Goal: Book appointment/travel/reservation

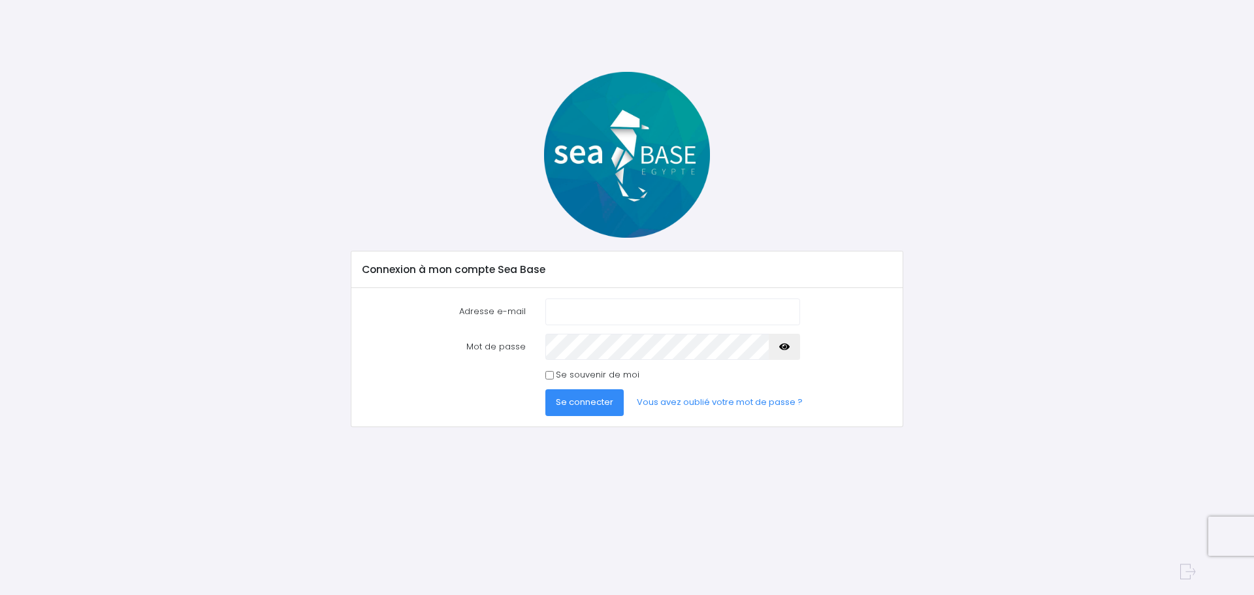
click at [608, 306] on input "Adresse e-mail" at bounding box center [672, 311] width 255 height 26
type input "cuisinesreferences.katell@gmail.com"
click at [780, 347] on icon "button" at bounding box center [784, 347] width 10 height 0
click at [578, 407] on span "Se connecter" at bounding box center [584, 402] width 57 height 12
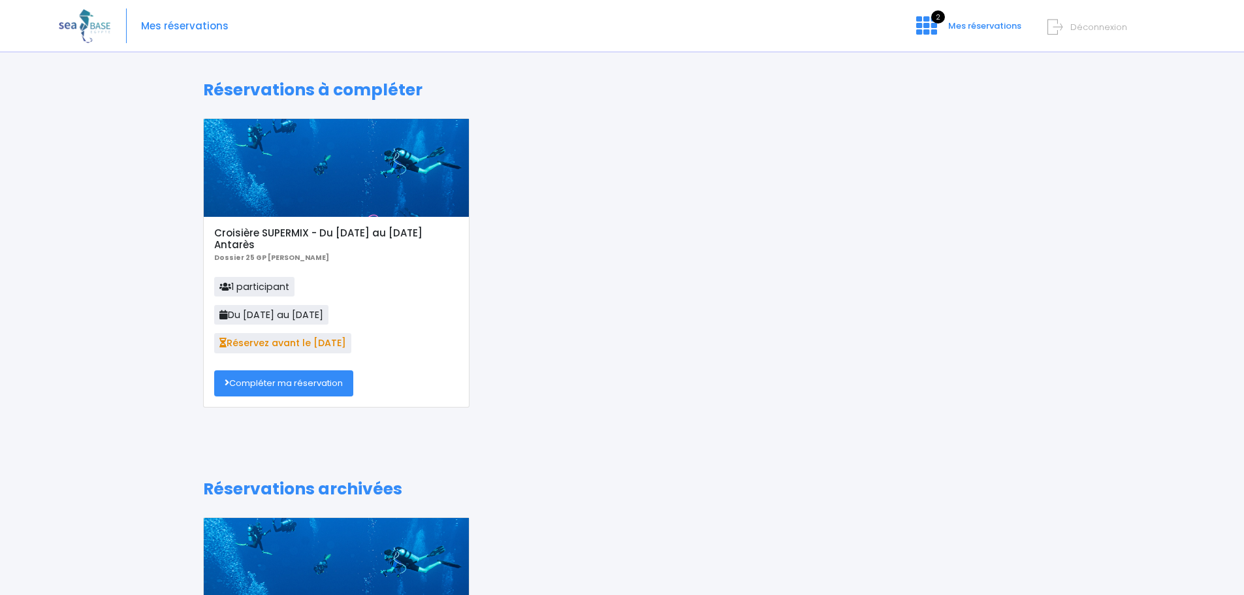
click at [270, 383] on link "Compléter ma réservation" at bounding box center [283, 383] width 139 height 26
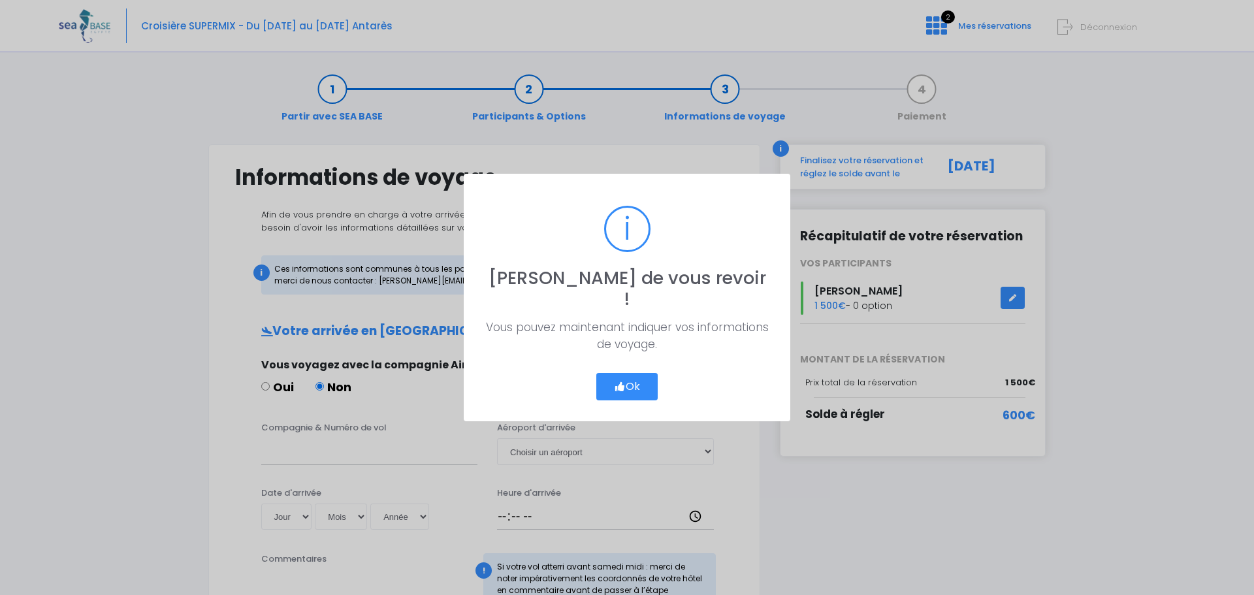
click at [624, 373] on button "Ok" at bounding box center [626, 386] width 61 height 27
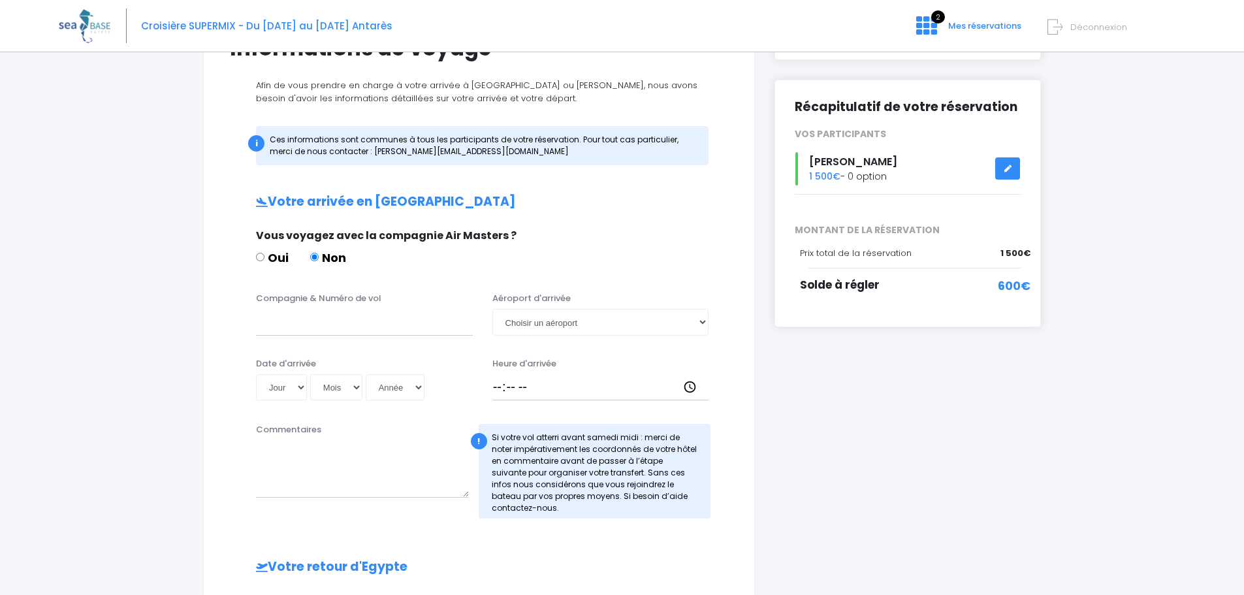
scroll to position [131, 0]
click at [280, 331] on input "Compagnie & Numéro de vol" at bounding box center [364, 321] width 217 height 26
click at [350, 321] on input "Compagnie & Numéro de vol" at bounding box center [364, 321] width 217 height 26
click at [308, 326] on input "Compagnie & Numéro de vol" at bounding box center [364, 321] width 217 height 26
click at [696, 320] on select "Choisir un aéroport Hurghada Marsa Alam" at bounding box center [600, 321] width 217 height 26
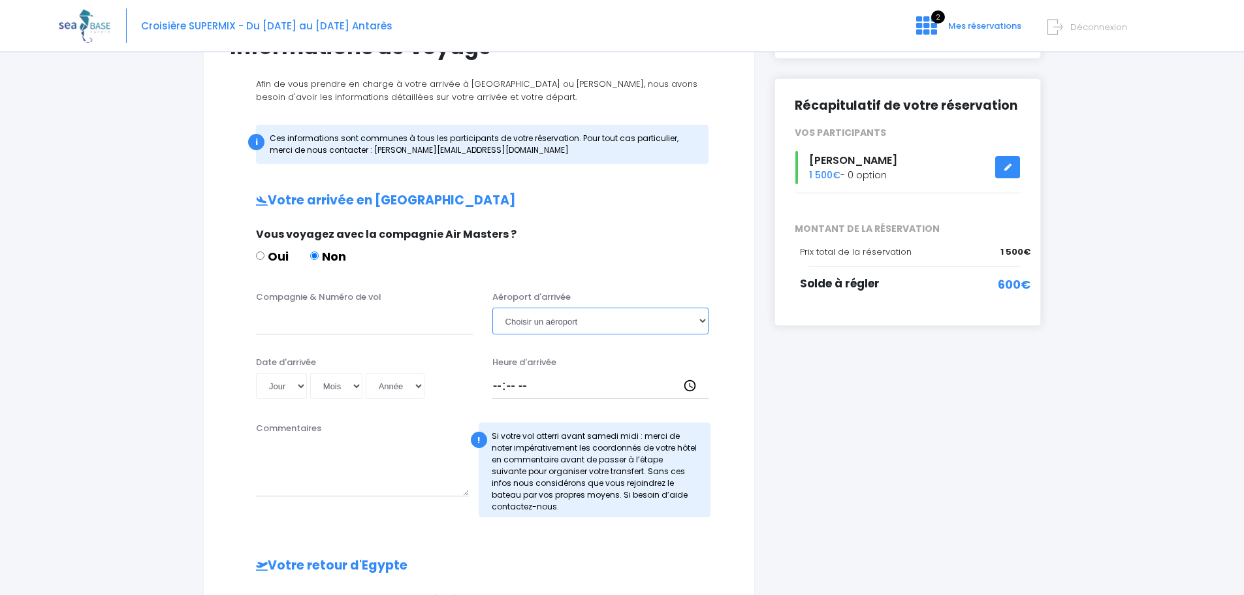
select select "Hurghada"
click at [492, 308] on select "Choisir un aéroport Hurghada Marsa Alam" at bounding box center [600, 321] width 217 height 26
click at [391, 333] on input "Compagnie & Numéro de vol" at bounding box center [364, 321] width 217 height 26
type input "TO8062"
click at [520, 388] on input "Heure d'arrivée" at bounding box center [600, 386] width 217 height 26
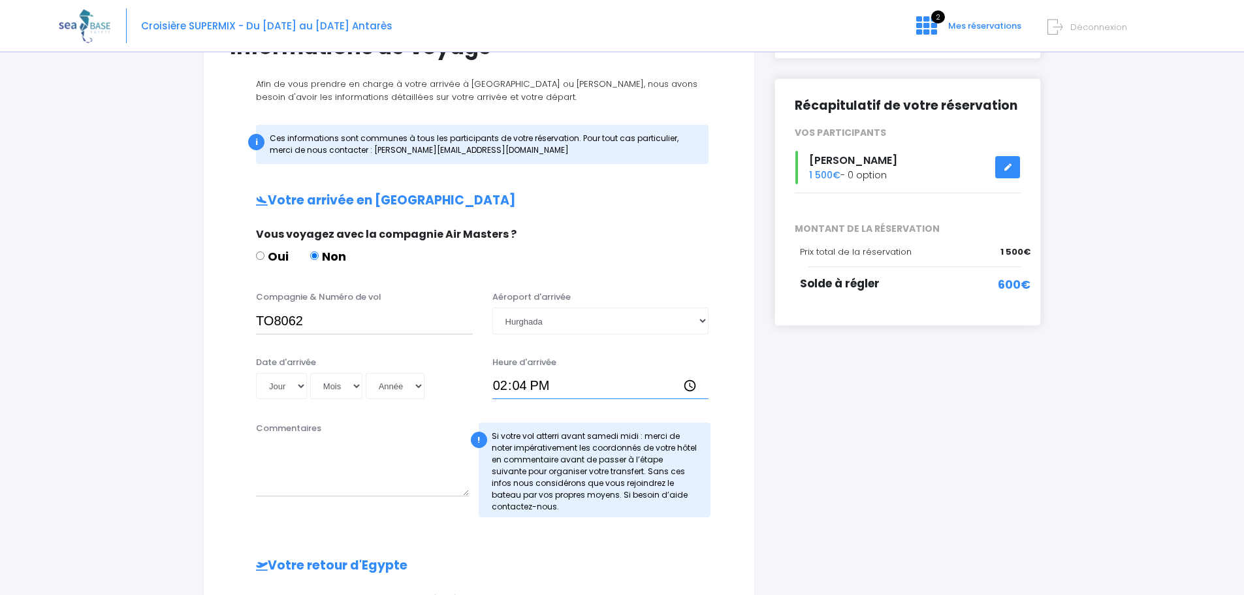
type input "14:45"
click at [293, 386] on select "Jour 01 02 03 04 05 06 07 08 09 10 11 12 13 14 15 16 17 18 19 20 21 22 23 24 25…" at bounding box center [281, 386] width 51 height 26
select select "29"
click at [256, 373] on select "Jour 01 02 03 04 05 06 07 08 09 10 11 12 13 14 15 16 17 18 19 20 21 22 23 24 25…" at bounding box center [281, 386] width 51 height 26
click at [328, 381] on select "Mois 01 02 03 04 05 06 07 08 09 10 11 12" at bounding box center [336, 386] width 52 height 26
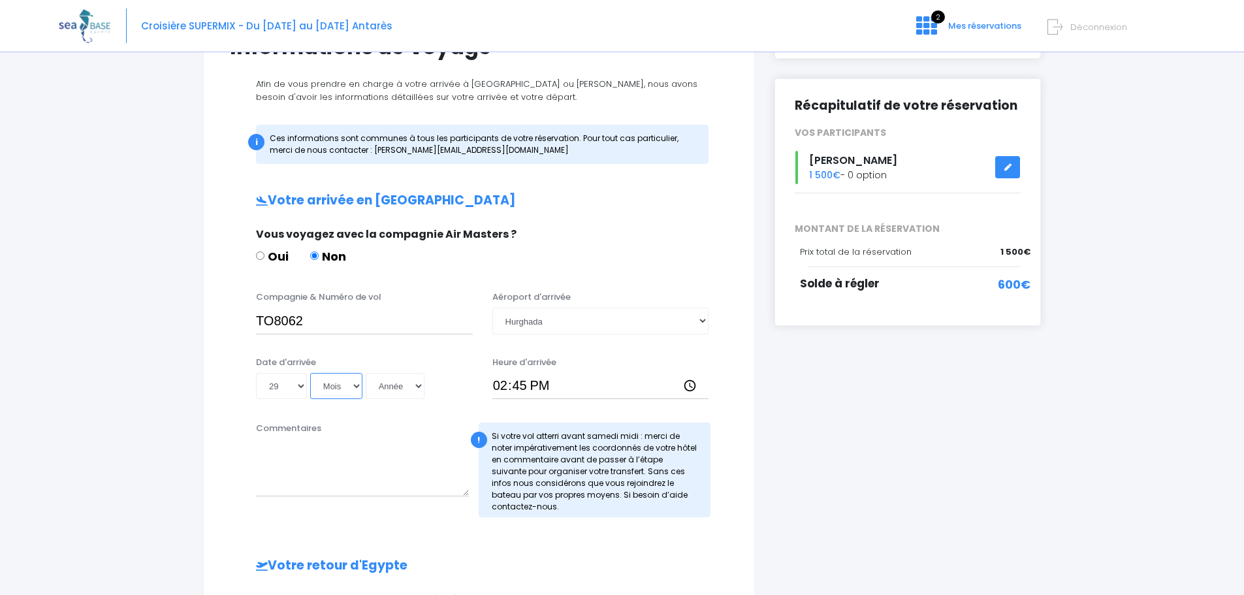
select select "11"
click at [310, 373] on select "Mois 01 02 03 04 05 06 07 08 09 10 11 12" at bounding box center [336, 386] width 52 height 26
click at [396, 387] on select "Année 2045 2044 2043 2042 2041 2040 2039 2038 2037 2036 2035 2034 2033 2032 203…" at bounding box center [395, 386] width 59 height 26
select select "2025"
click at [366, 373] on select "Année 2045 2044 2043 2042 2041 2040 2039 2038 2037 2036 2035 2034 2033 2032 203…" at bounding box center [395, 386] width 59 height 26
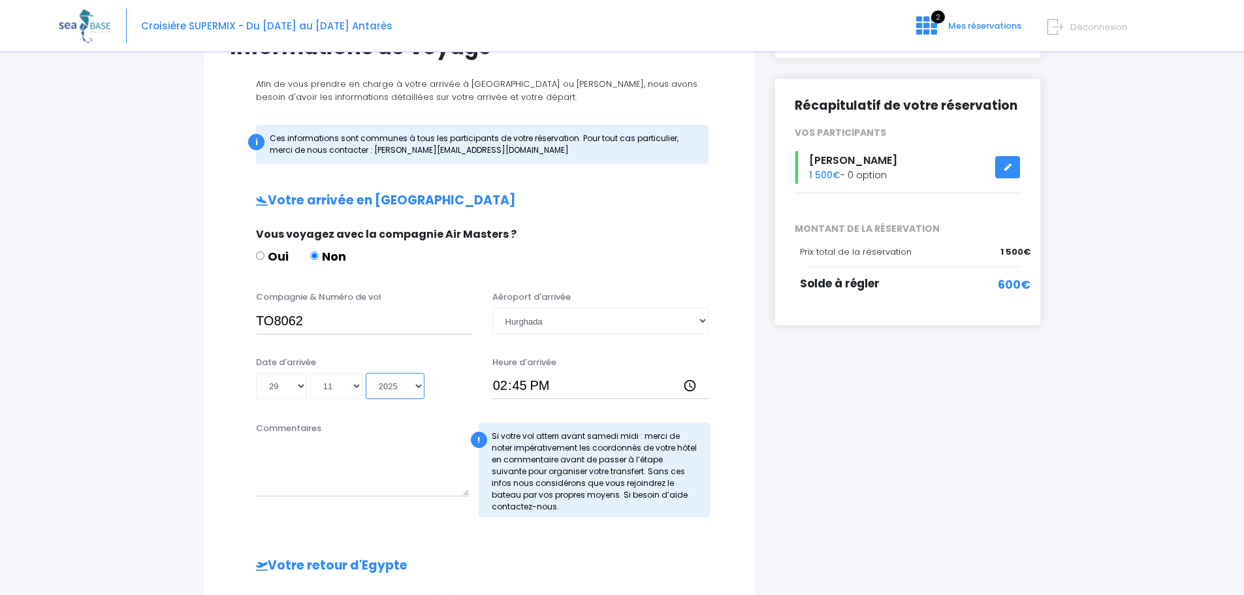
type input "2025-11-29"
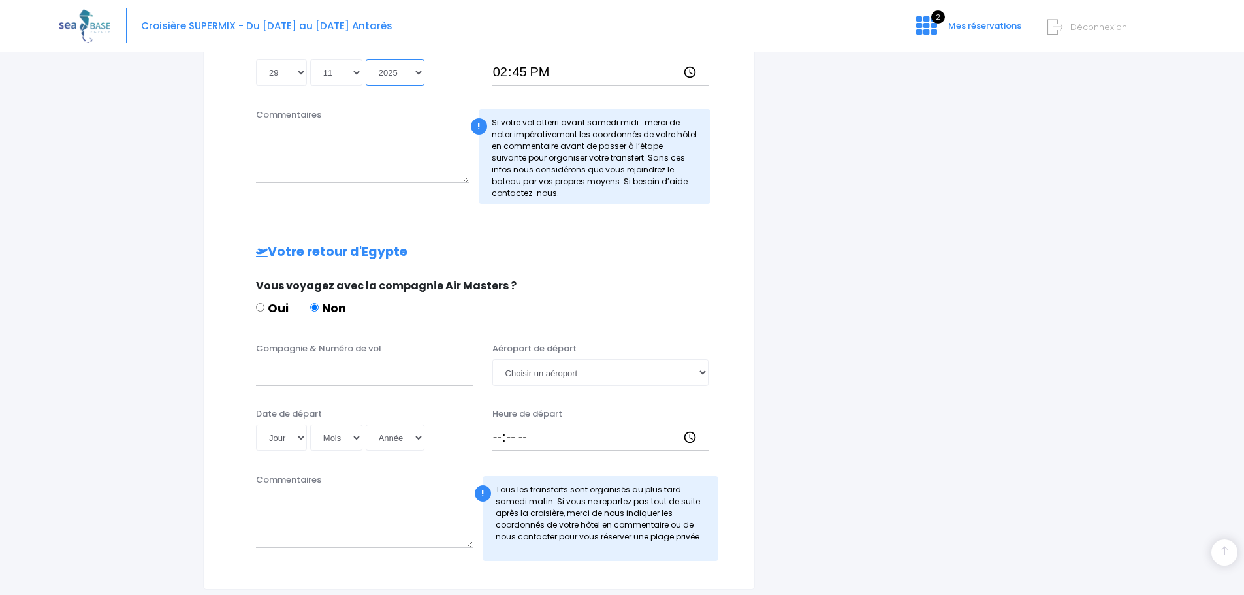
scroll to position [457, 0]
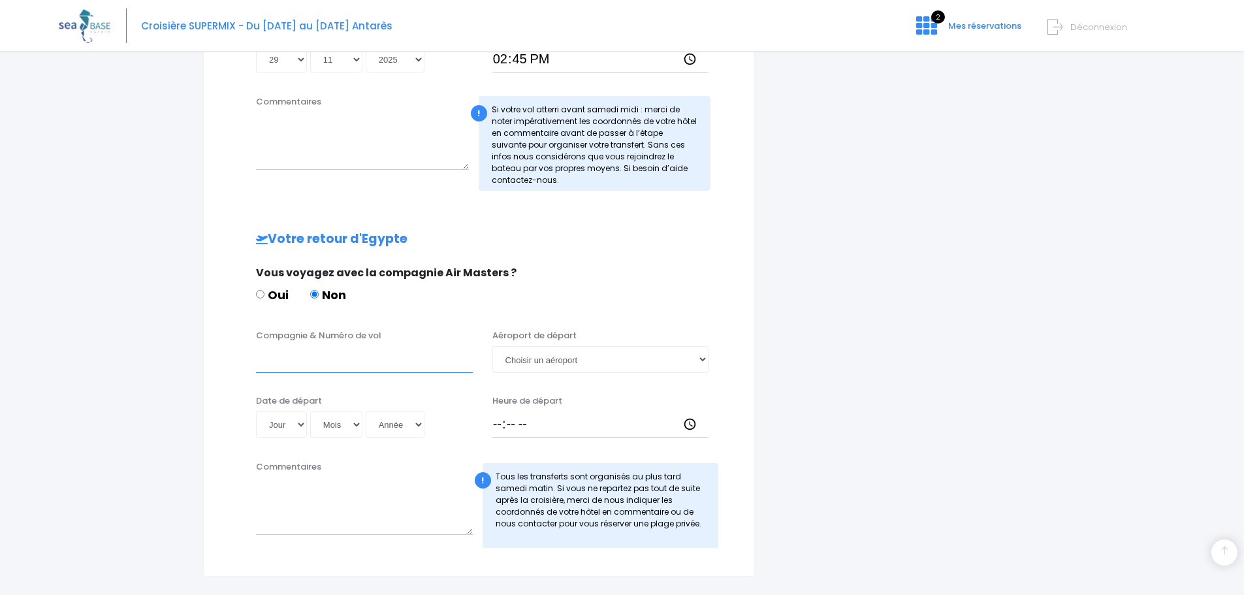
click at [285, 368] on input "Compagnie & Numéro de vol" at bounding box center [364, 359] width 217 height 26
type input "TO8063"
click at [554, 360] on select "Choisir un aéroport Hurghada Marsa Alam" at bounding box center [600, 359] width 217 height 26
select select "Hurghada"
click at [492, 346] on select "Choisir un aéroport Hurghada Marsa Alam" at bounding box center [600, 359] width 217 height 26
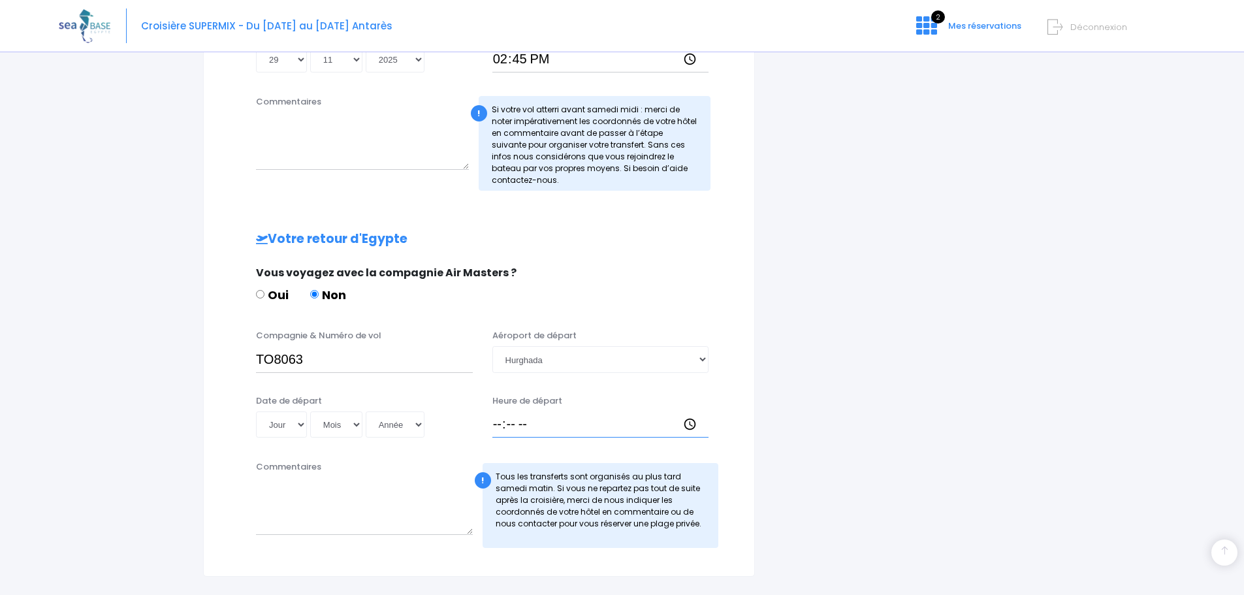
click at [494, 427] on input "Heure de départ" at bounding box center [600, 424] width 217 height 26
type input "15:40"
click at [297, 419] on select "Jour 01 02 03 04 05 06 07 08 09 10 11 12 13 14 15 16 17 18 19 20 21 22 23 24 25…" at bounding box center [281, 424] width 51 height 26
select select "06"
click at [256, 411] on select "Jour 01 02 03 04 05 06 07 08 09 10 11 12 13 14 15 16 17 18 19 20 21 22 23 24 25…" at bounding box center [281, 424] width 51 height 26
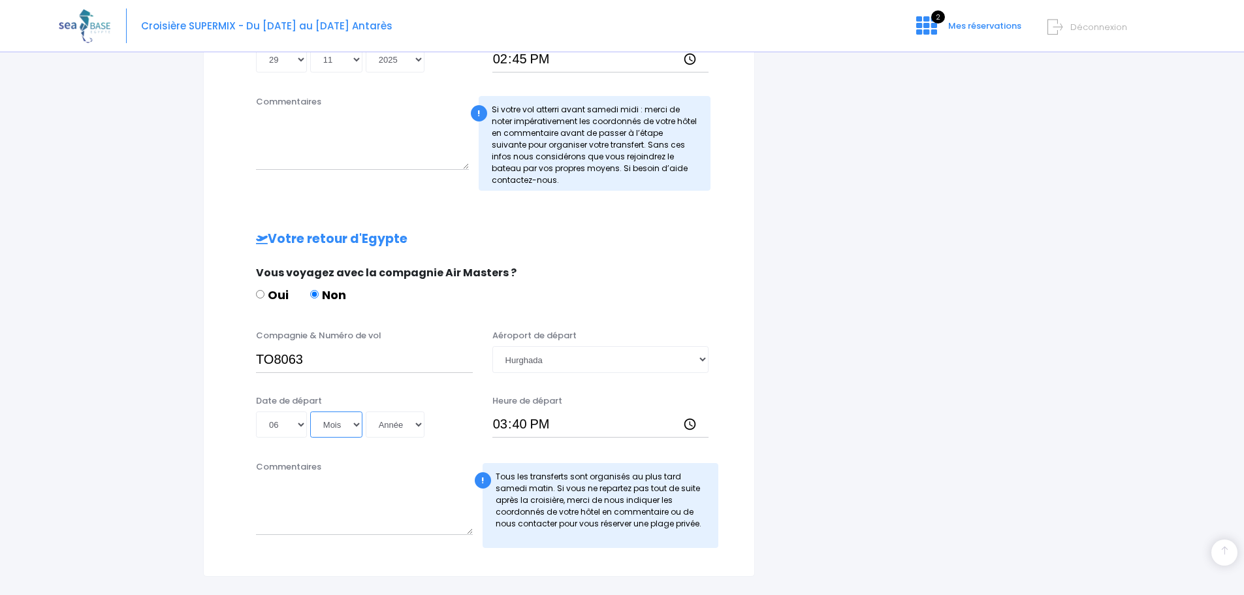
click at [332, 422] on select "Mois 01 02 03 04 05 06 07 08 09 10 11 12" at bounding box center [336, 424] width 52 height 26
select select "12"
click at [310, 411] on select "Mois 01 02 03 04 05 06 07 08 09 10 11 12" at bounding box center [336, 424] width 52 height 26
click at [394, 432] on select "Année 2045 2044 2043 2042 2041 2040 2039 2038 2037 2036 2035 2034 2033 2032 203…" at bounding box center [395, 424] width 59 height 26
select select "2025"
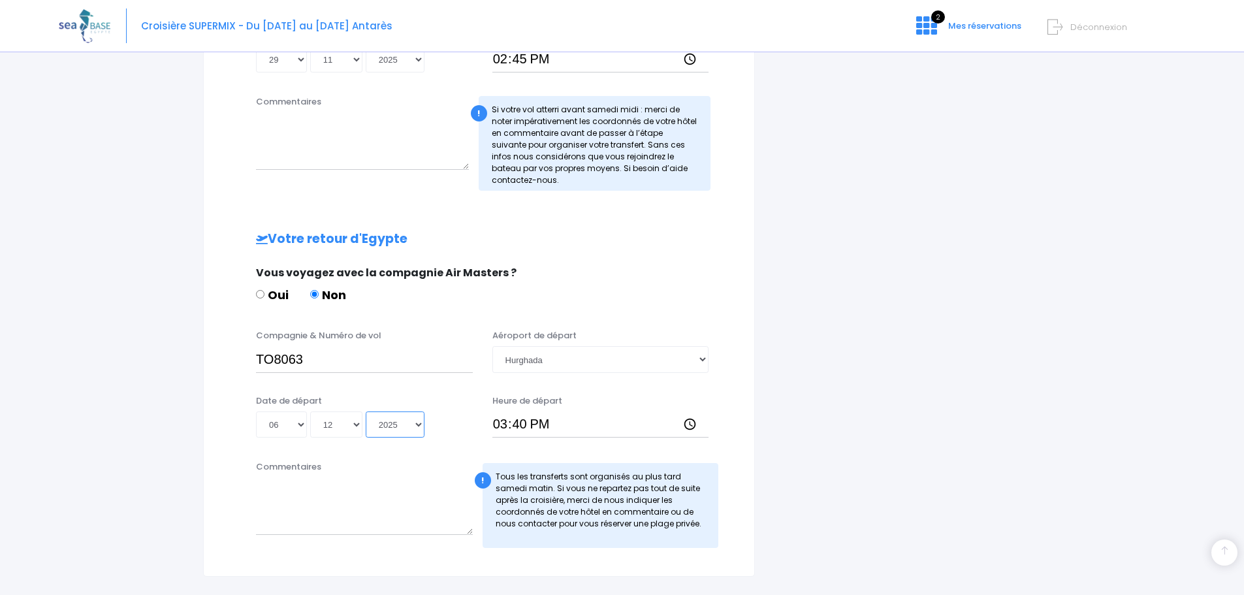
click at [366, 411] on select "Année 2045 2044 2043 2042 2041 2040 2039 2038 2037 2036 2035 2034 2033 2032 203…" at bounding box center [395, 424] width 59 height 26
type input "2025-12-06"
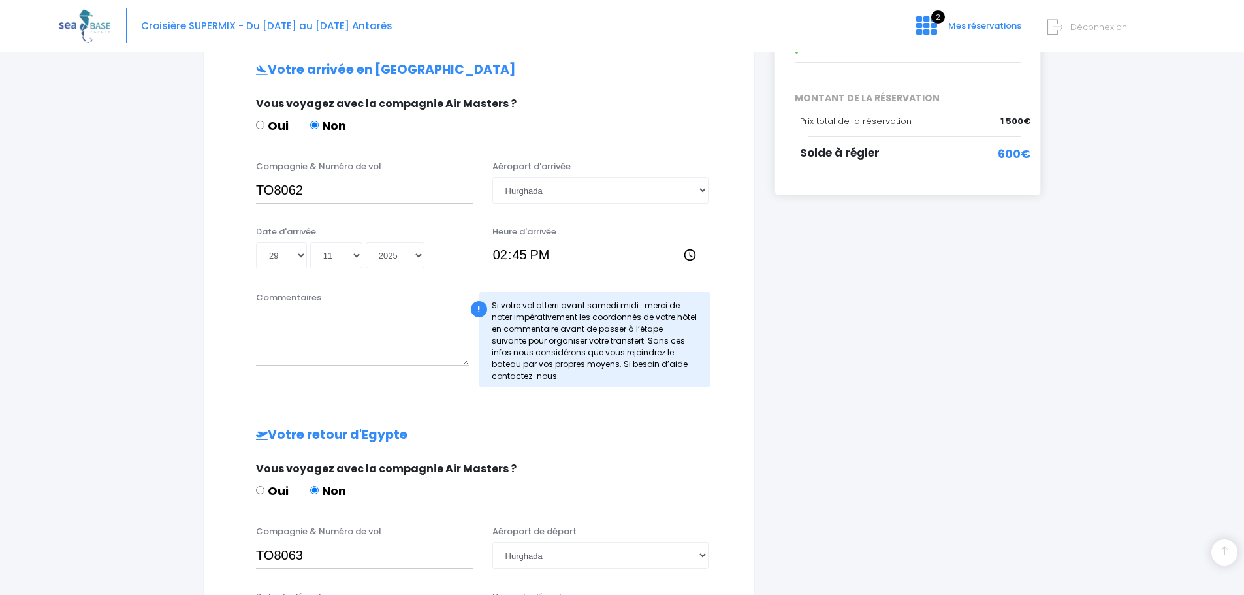
scroll to position [196, 0]
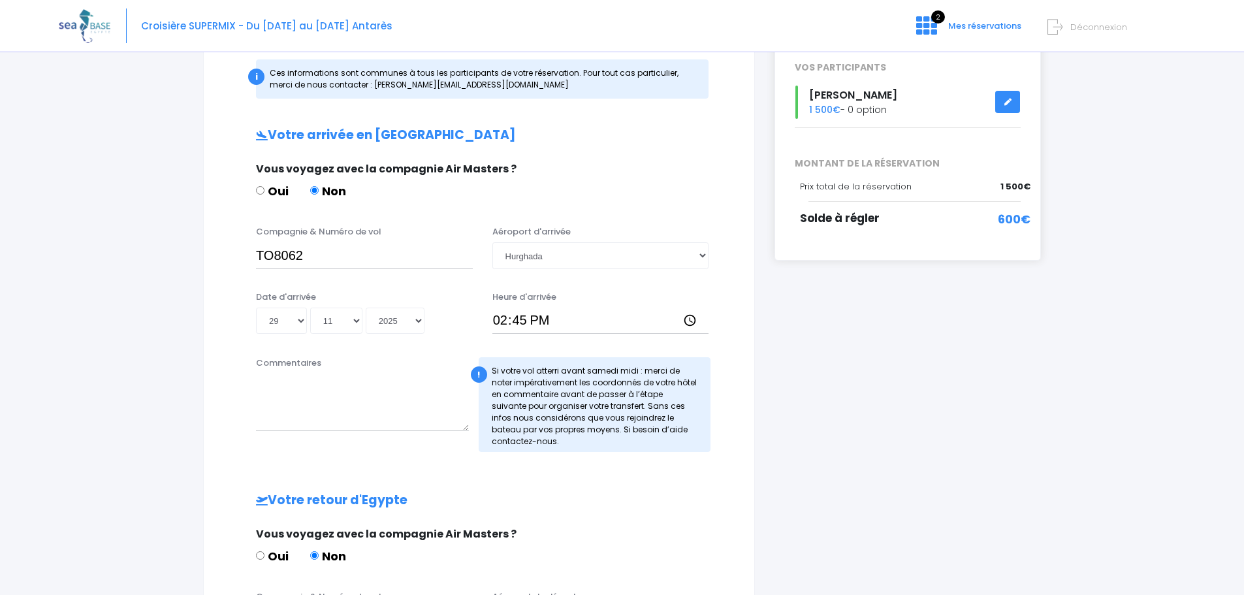
click at [255, 256] on div "Compagnie & Numéro de vol TO8062" at bounding box center [364, 246] width 236 height 43
click at [259, 254] on input "TO8062" at bounding box center [364, 255] width 217 height 26
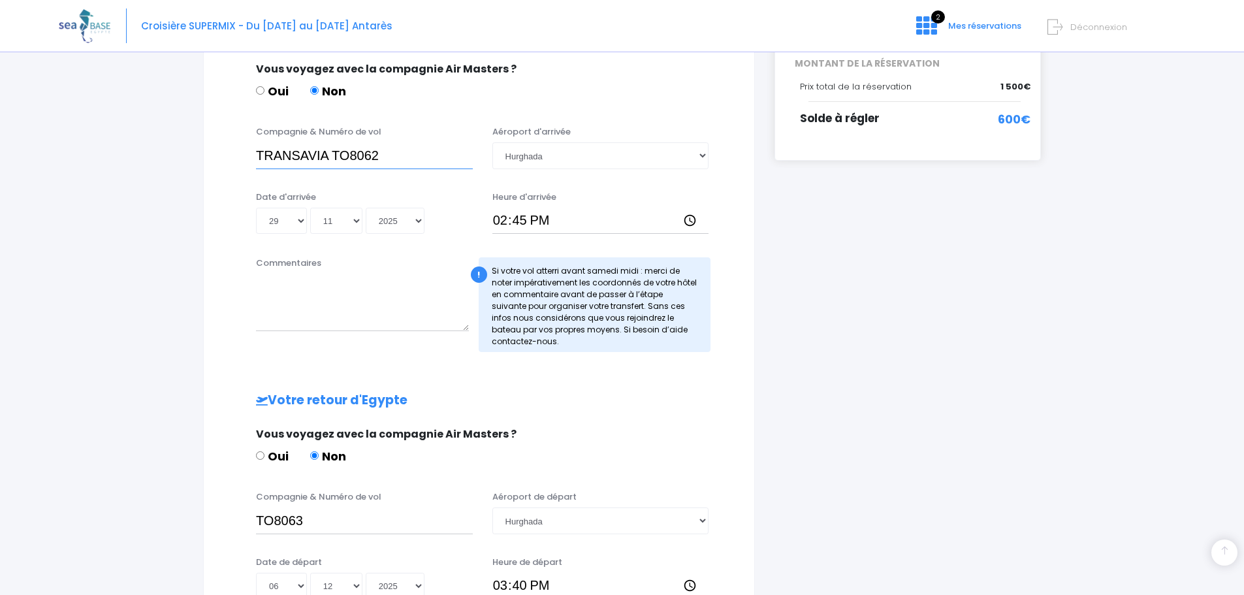
scroll to position [327, 0]
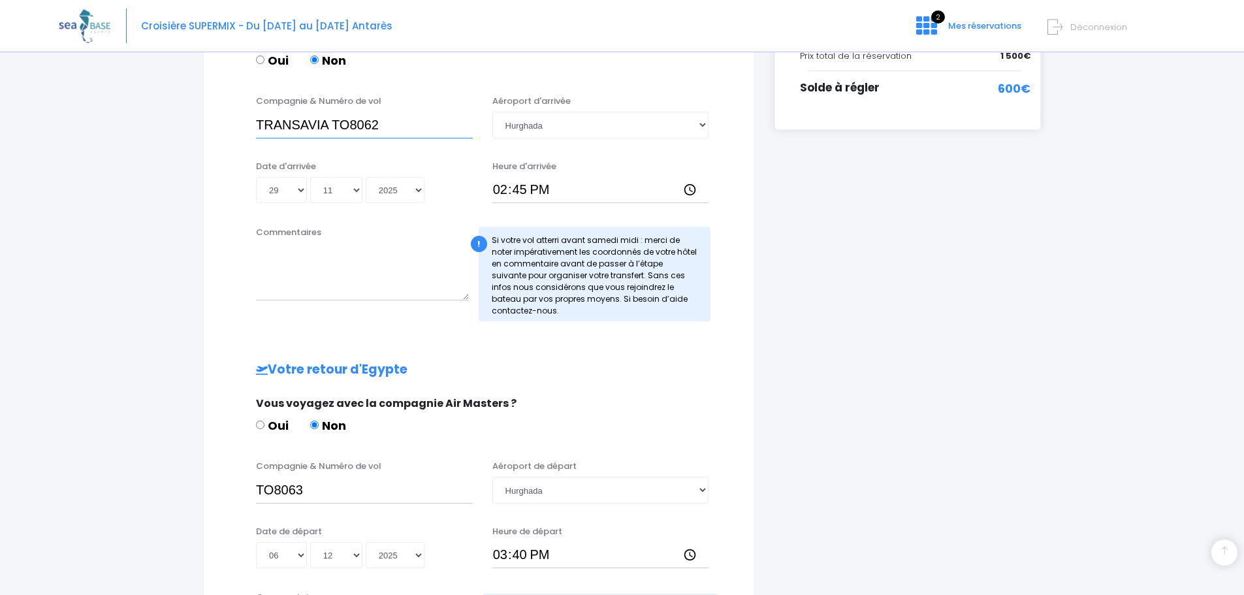
type input "TRANSAVIA TO8062"
click at [257, 490] on input "TO8063" at bounding box center [364, 490] width 217 height 26
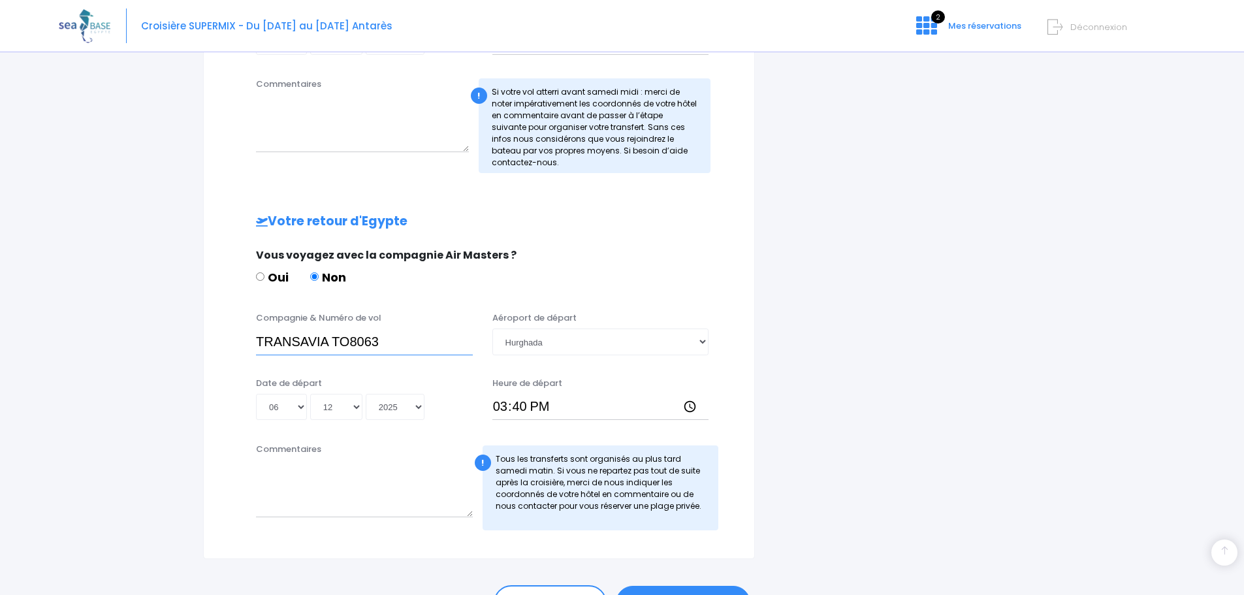
scroll to position [553, 0]
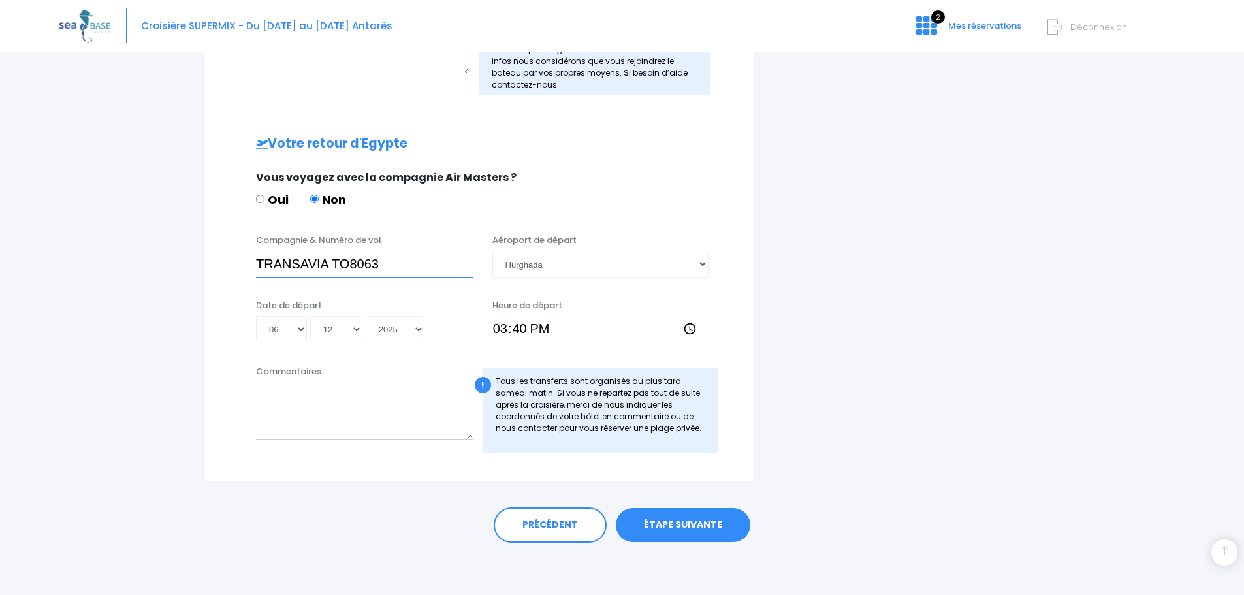
type input "TRANSAVIA TO8063"
drag, startPoint x: 654, startPoint y: 516, endPoint x: 664, endPoint y: 521, distance: 11.1
click at [655, 521] on div "PRÉCÉDENT ÉTAPE SUIVANTE" at bounding box center [622, 521] width 838 height 81
click at [664, 521] on link "ÉTAPE SUIVANTE" at bounding box center [683, 525] width 135 height 34
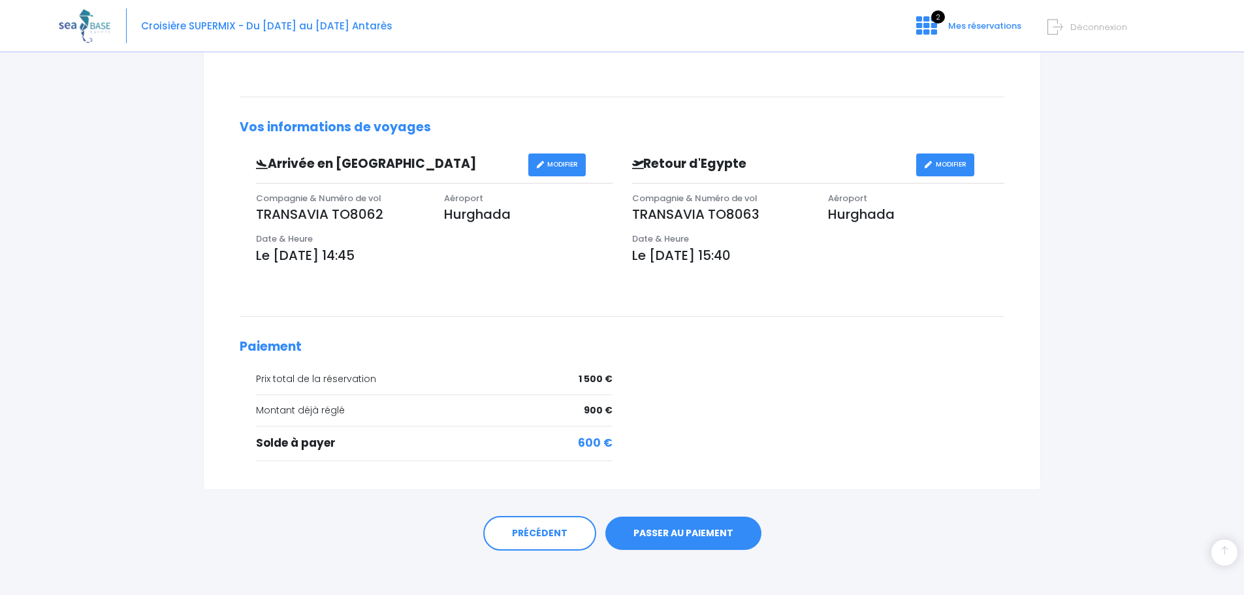
scroll to position [323, 0]
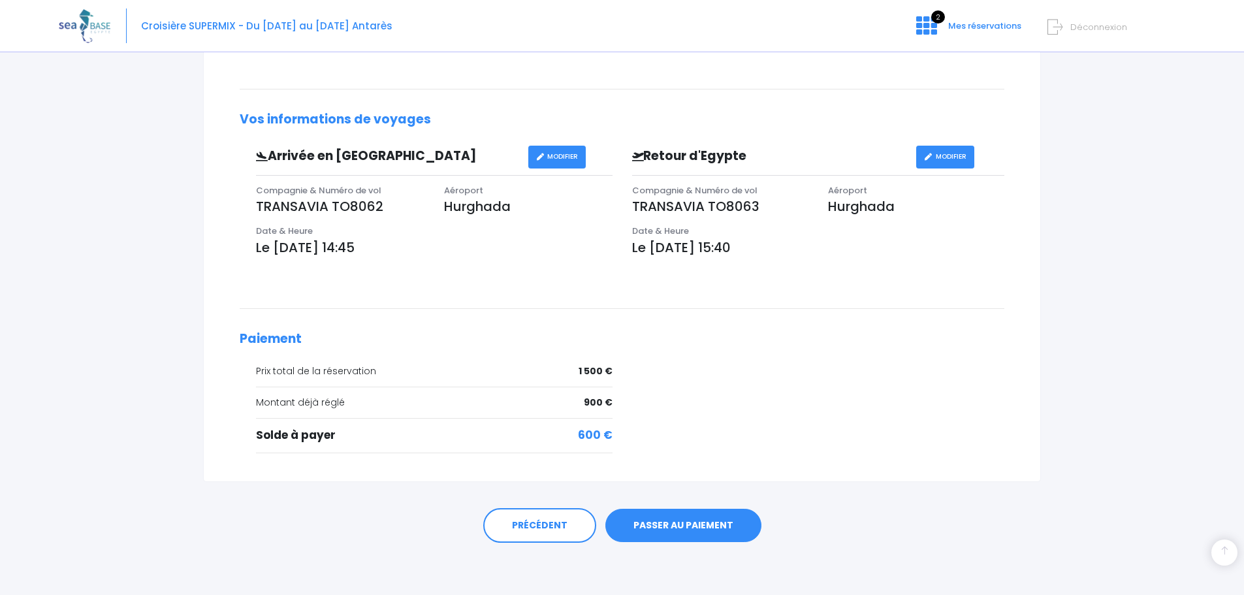
click at [664, 531] on link "PASSER AU PAIEMENT" at bounding box center [683, 526] width 156 height 34
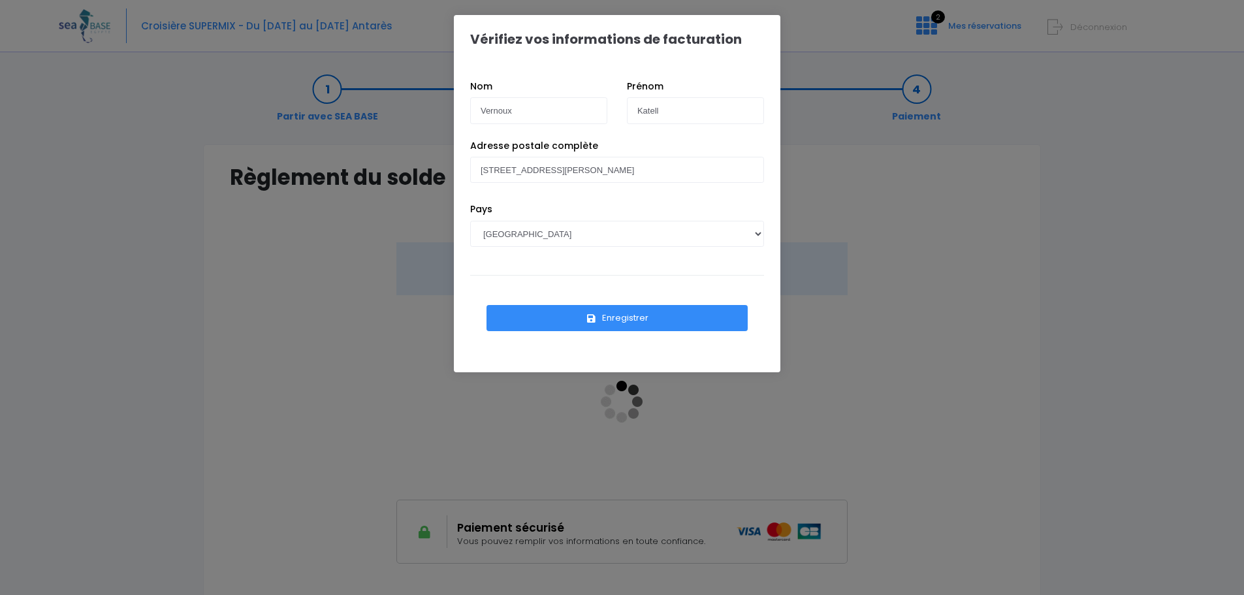
click at [617, 326] on button "Enregistrer" at bounding box center [617, 318] width 261 height 26
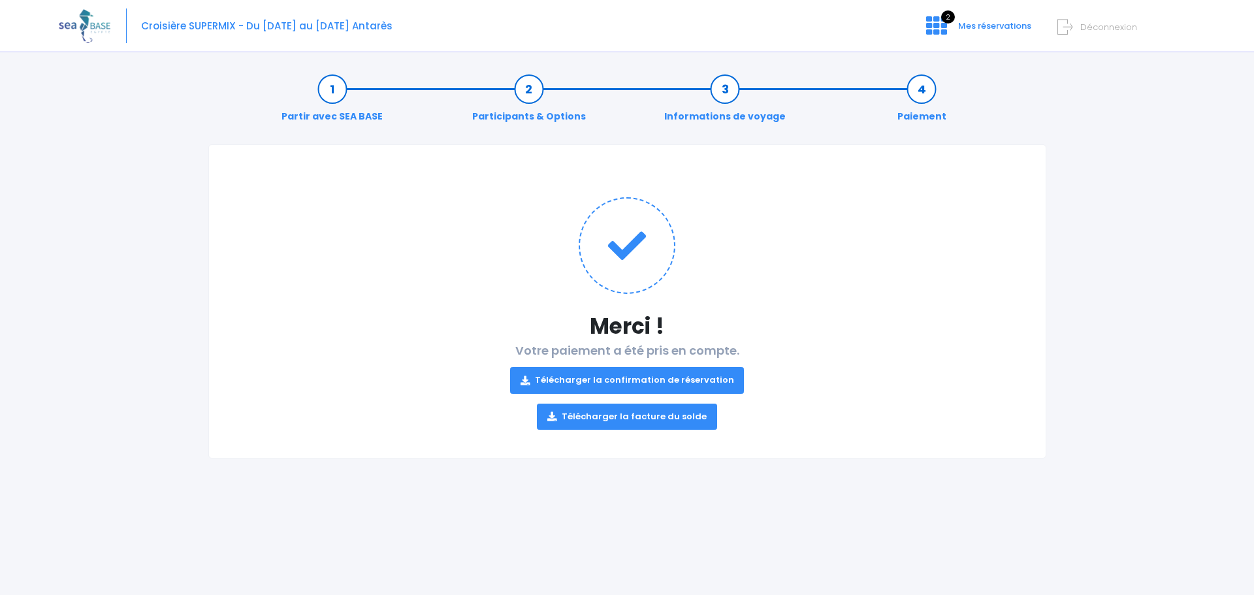
click at [618, 427] on link "Télécharger la facture du solde" at bounding box center [627, 417] width 180 height 26
